Goal: Register for event/course

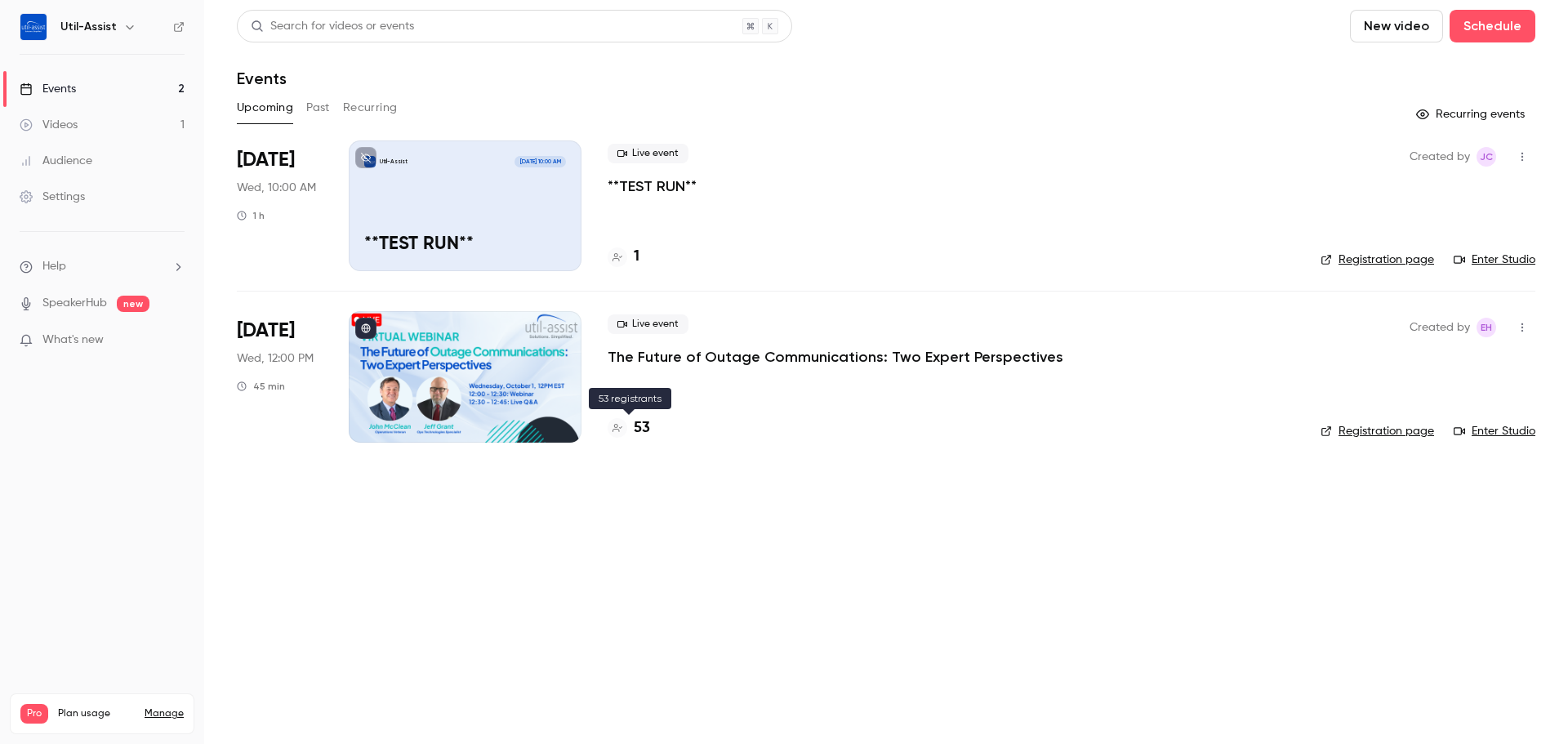
click at [649, 432] on h4 "53" at bounding box center [642, 428] width 17 height 22
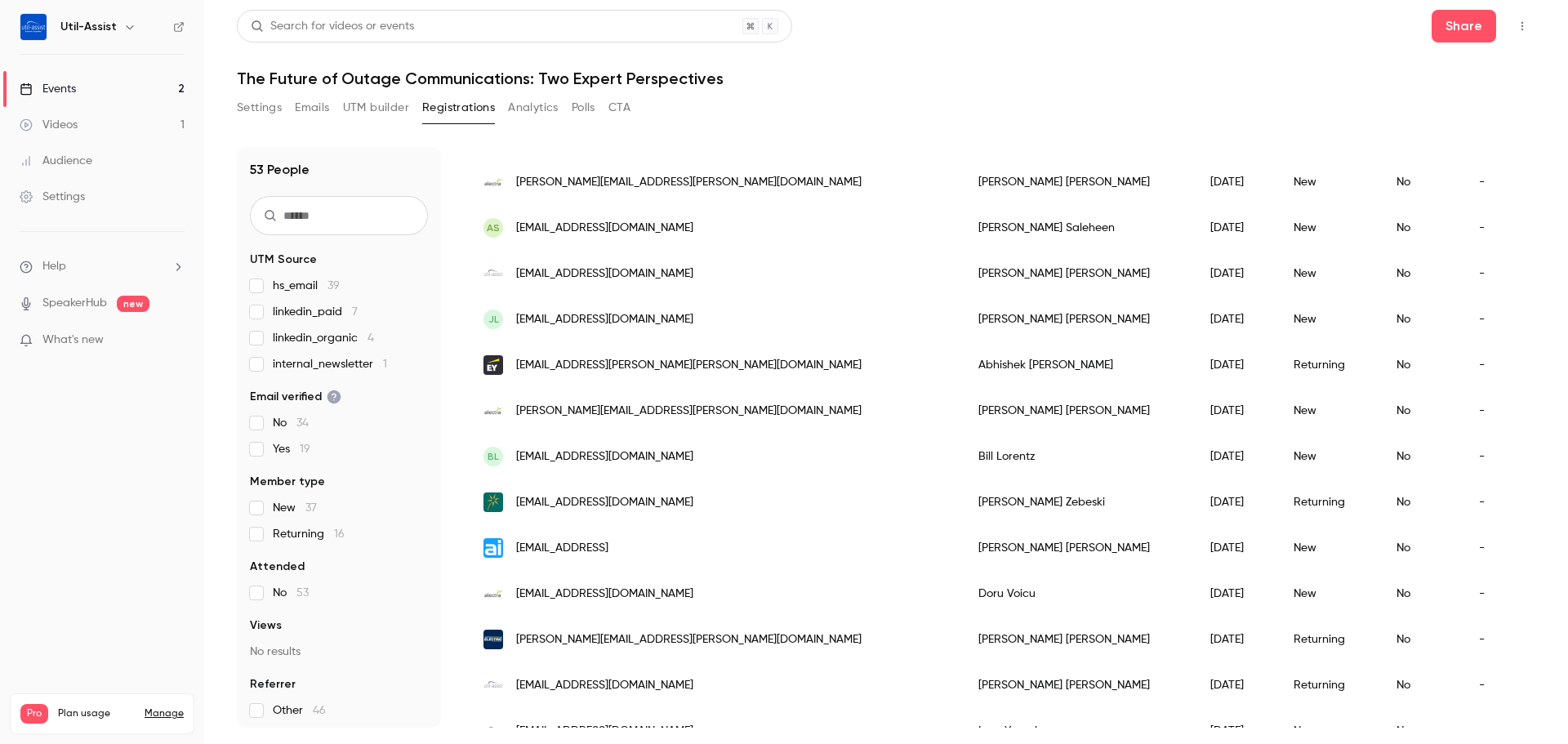
scroll to position [1875, 0]
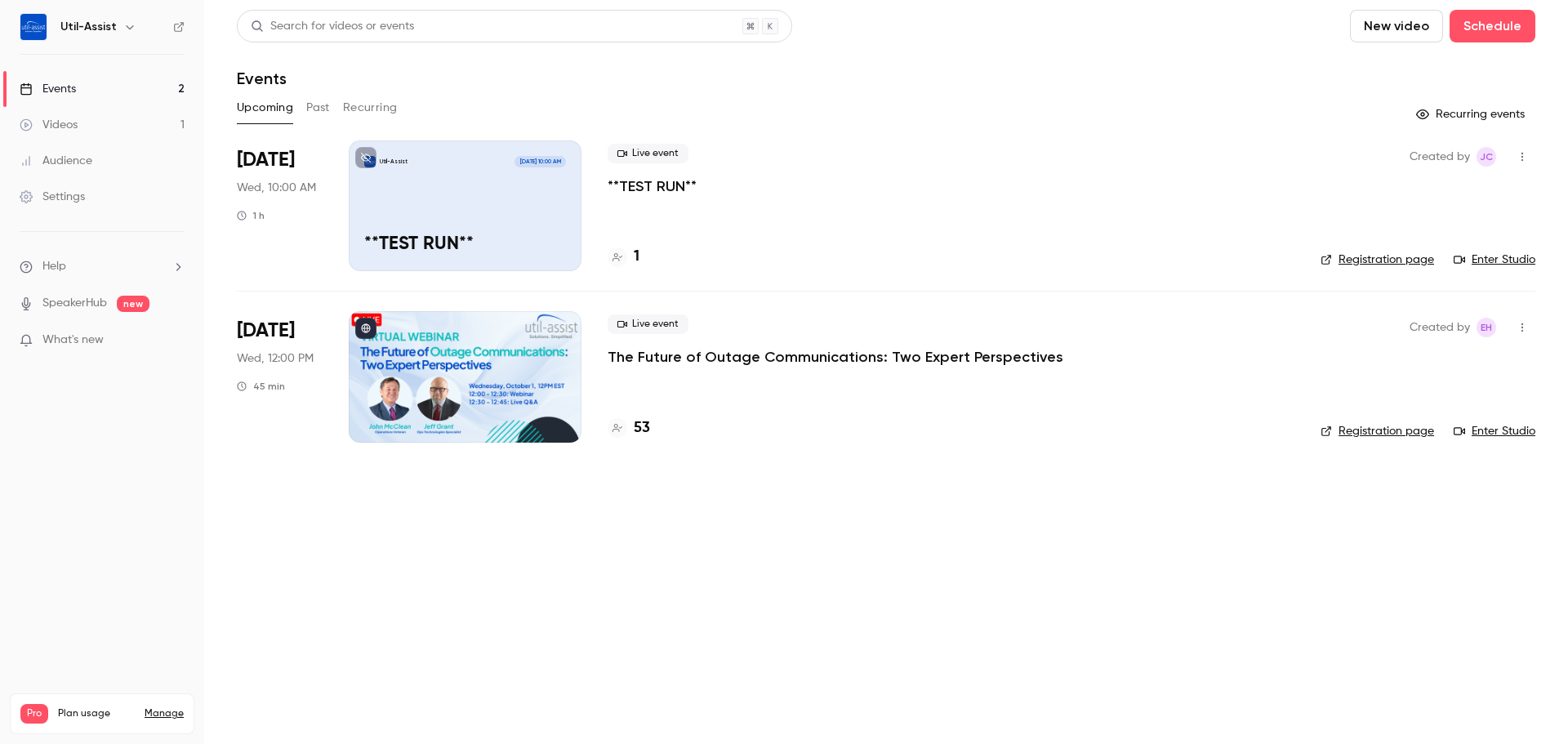
click at [1489, 262] on link "Enter Studio" at bounding box center [1494, 260] width 82 height 17
click at [1486, 439] on link "Enter Studio" at bounding box center [1494, 432] width 82 height 17
